Goal: Task Accomplishment & Management: Use online tool/utility

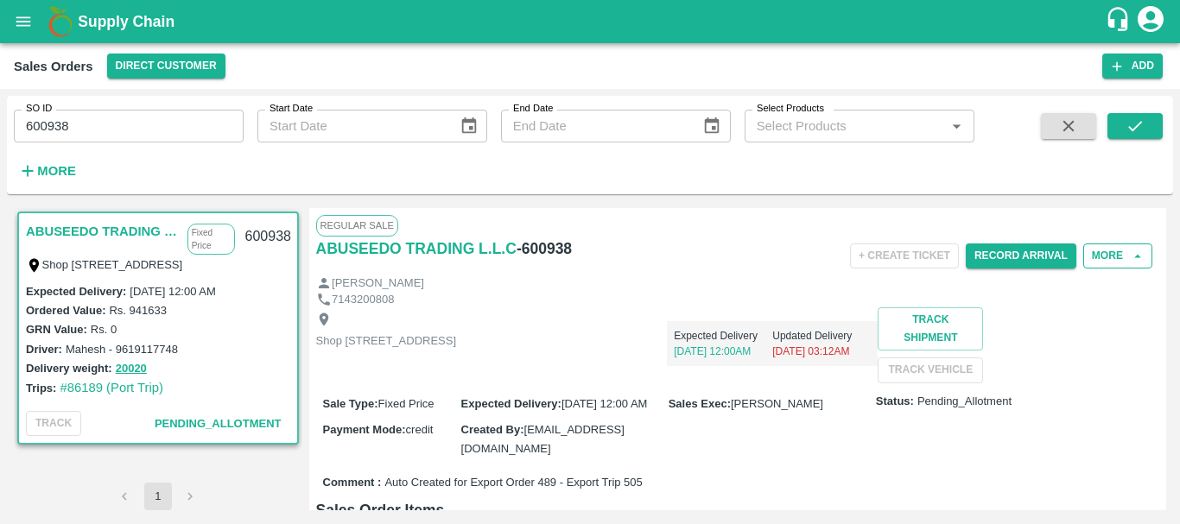
click at [1104, 262] on button "More" at bounding box center [1117, 256] width 69 height 25
click at [791, 354] on div "Expected Delivery [DATE] 12:00AM Updated Delivery [DATE] 03:12AM" at bounding box center [667, 337] width 422 height 59
click at [28, 30] on icon "open drawer" at bounding box center [23, 21] width 19 height 19
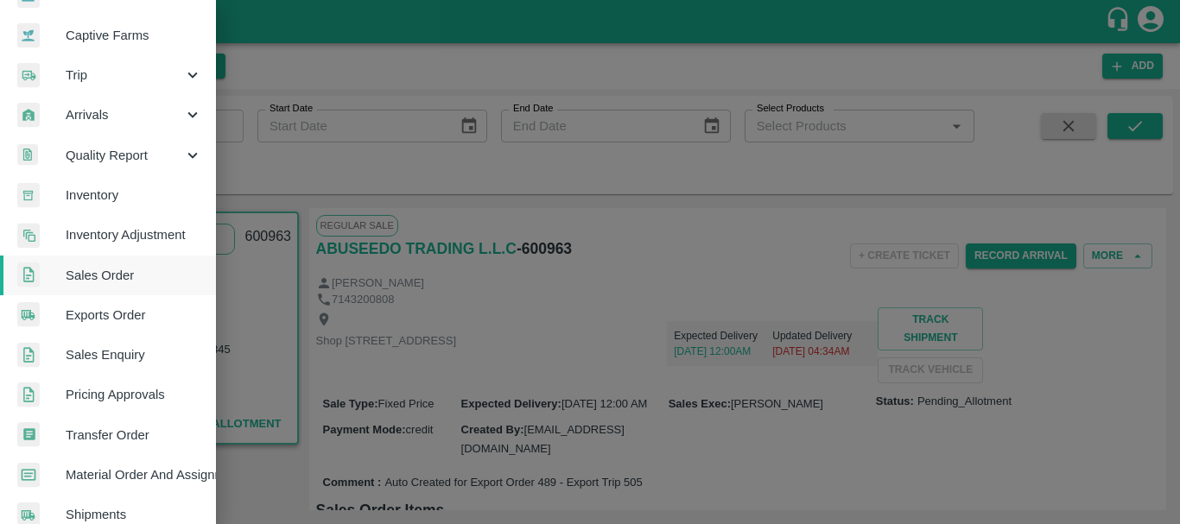
scroll to position [157, 0]
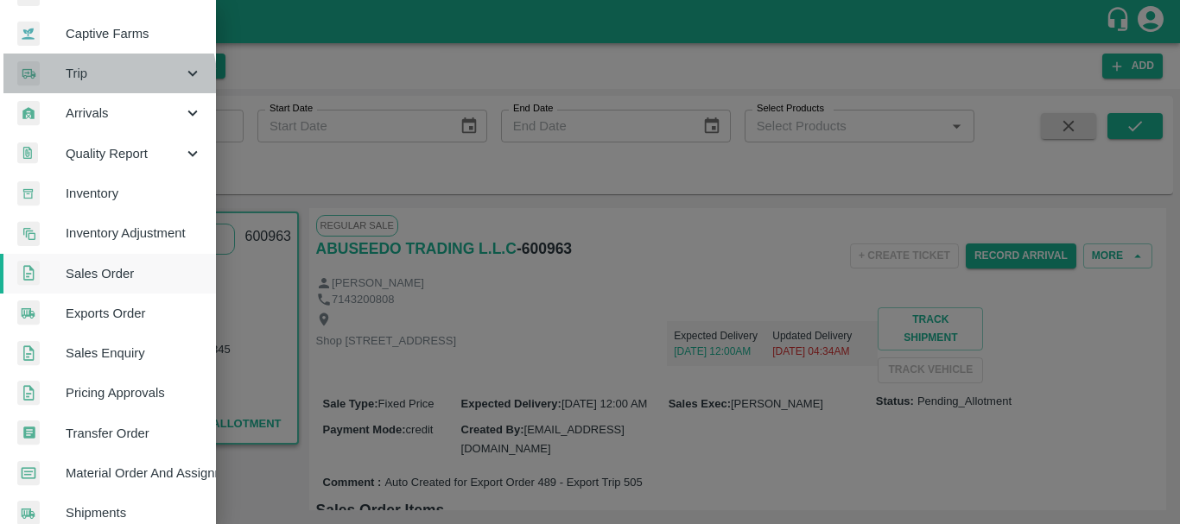
click at [81, 86] on div "Trip" at bounding box center [108, 74] width 216 height 40
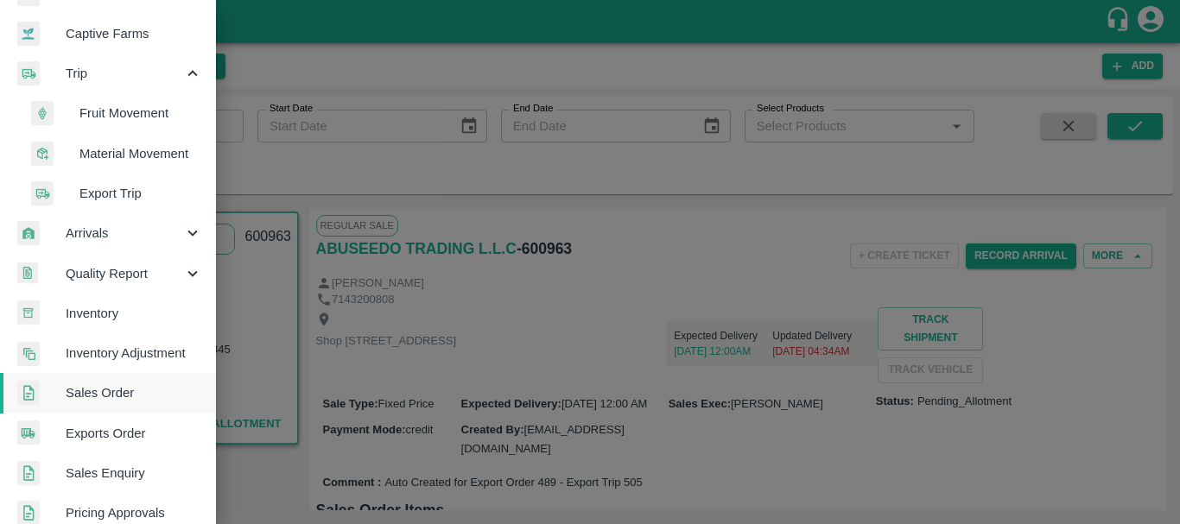
click at [119, 195] on span "Export Trip" at bounding box center [140, 193] width 123 height 19
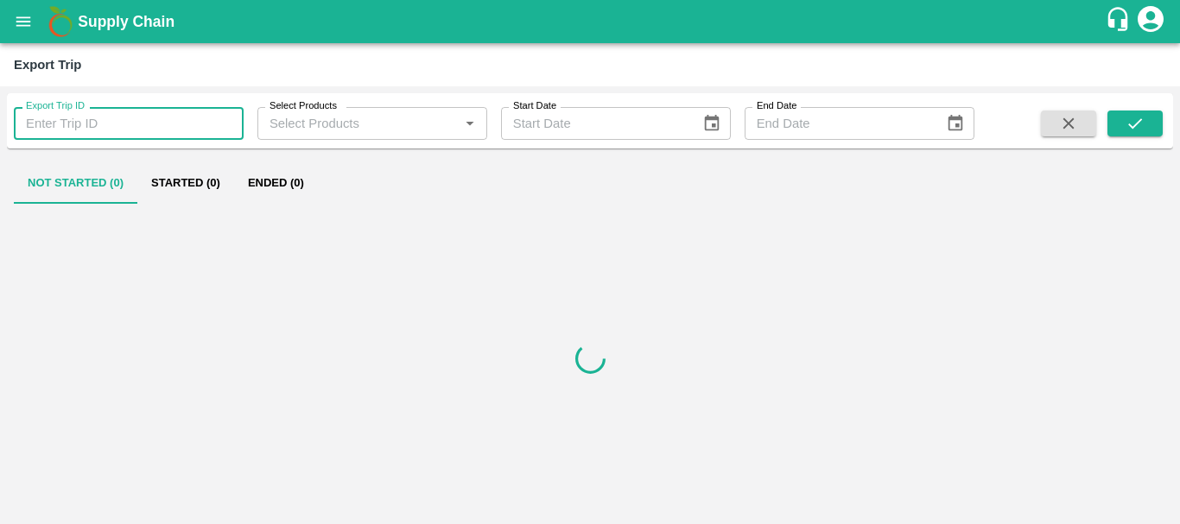
click at [158, 125] on input "Export Trip ID" at bounding box center [129, 123] width 230 height 33
type input "505"
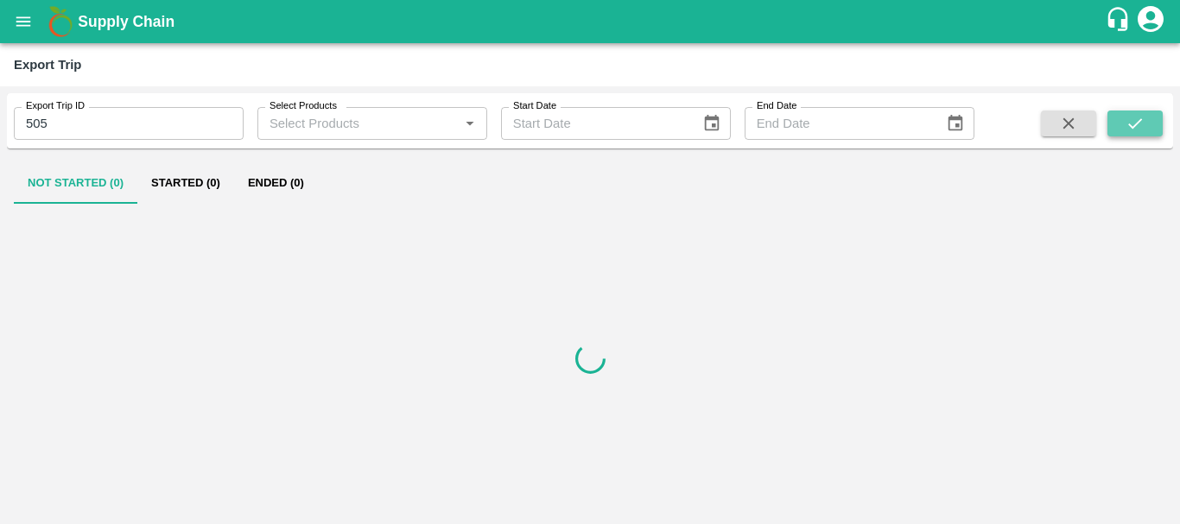
click at [1115, 120] on button "submit" at bounding box center [1134, 124] width 55 height 26
click at [182, 189] on button "Started (1)" at bounding box center [185, 182] width 97 height 41
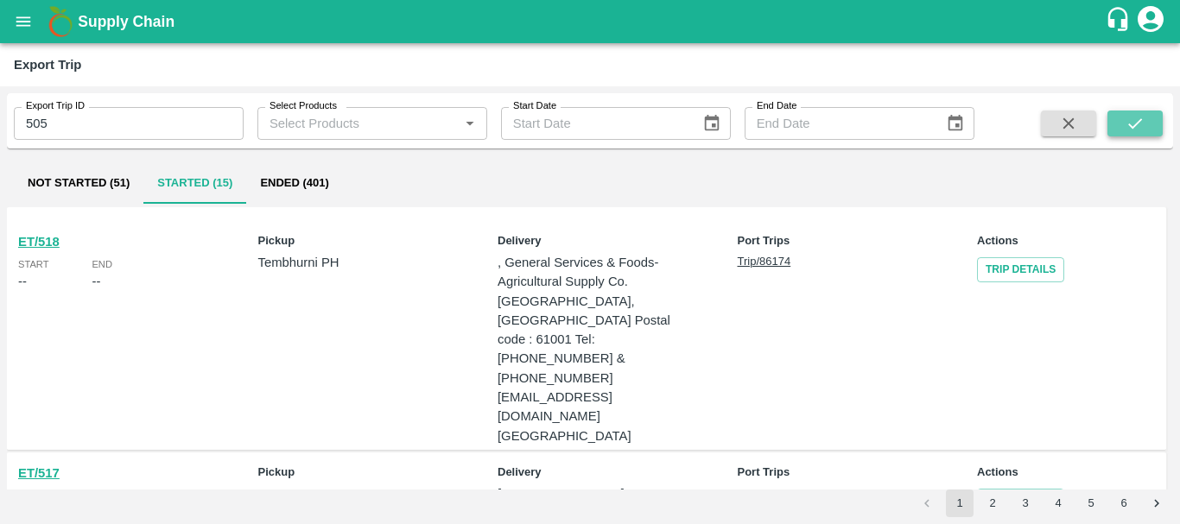
click at [1148, 113] on button "submit" at bounding box center [1134, 124] width 55 height 26
click at [96, 180] on button "Not Started (51)" at bounding box center [79, 182] width 130 height 41
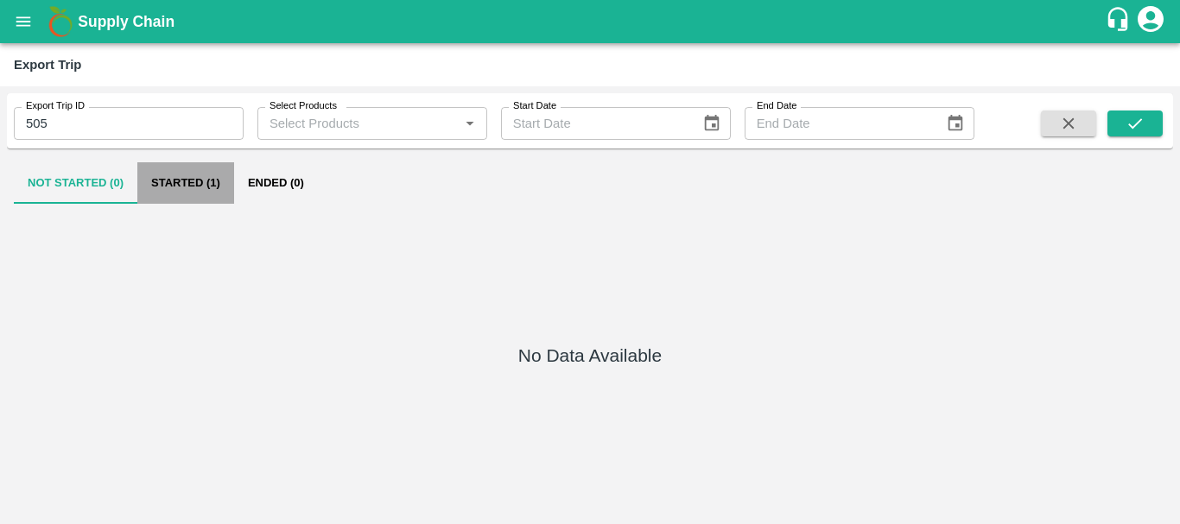
click at [184, 187] on button "Started (1)" at bounding box center [185, 182] width 97 height 41
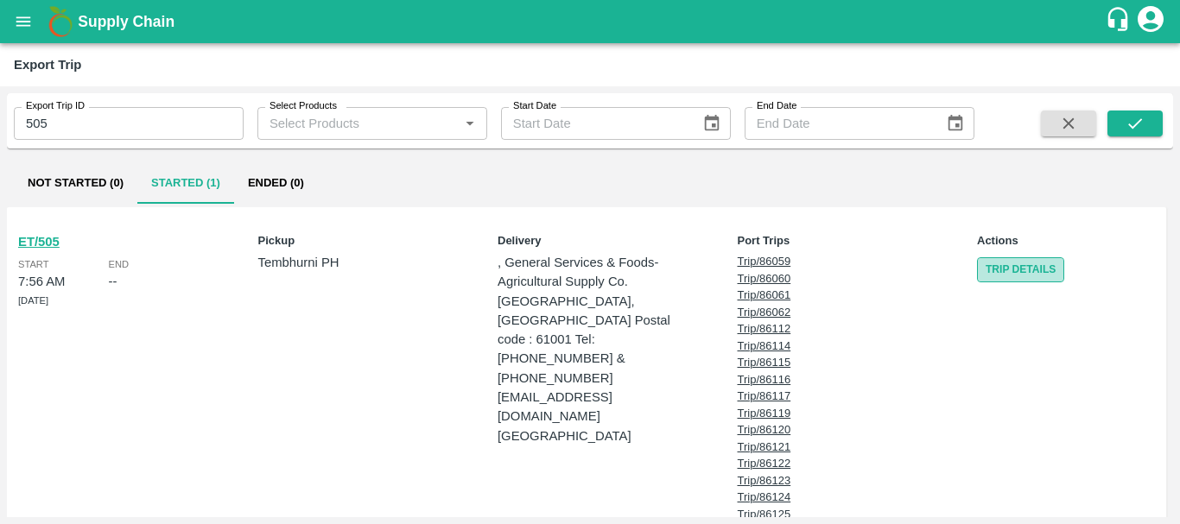
click at [982, 265] on link "Trip Details" at bounding box center [1020, 269] width 87 height 25
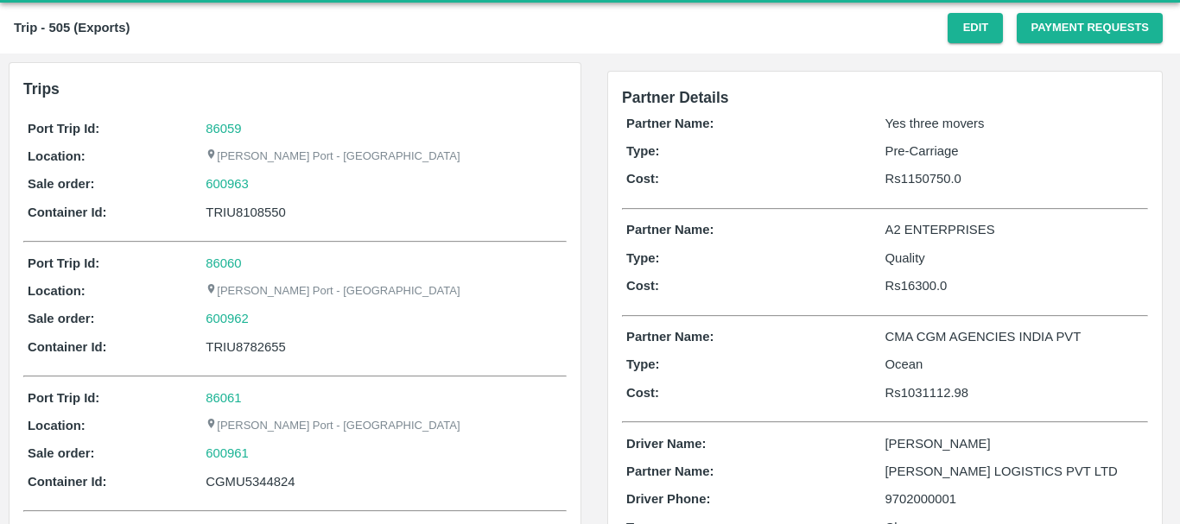
scroll to position [41, 0]
